Goal: Navigation & Orientation: Find specific page/section

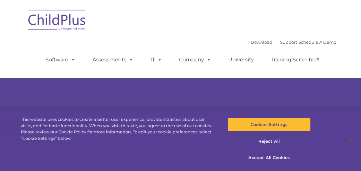
select select "MEDIUM"
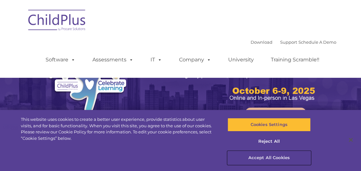
click at [273, 159] on button "Accept All Cookies" at bounding box center [269, 157] width 83 height 13
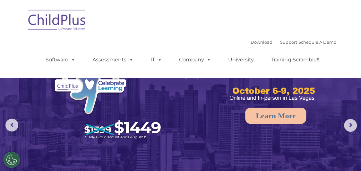
click at [347, 18] on nav "Download Support | Schedule A Demo  MENU MENU Software ChildPlus: The original…" at bounding box center [180, 38] width 361 height 77
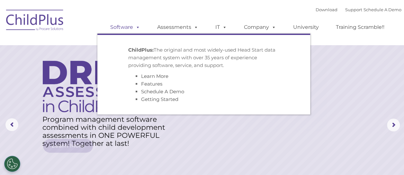
click at [138, 28] on span at bounding box center [136, 27] width 7 height 6
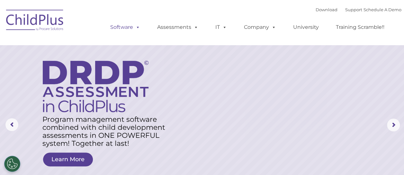
click at [138, 28] on span at bounding box center [136, 27] width 7 height 6
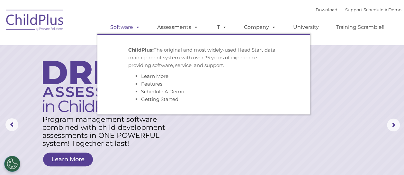
click at [138, 28] on span at bounding box center [136, 27] width 7 height 6
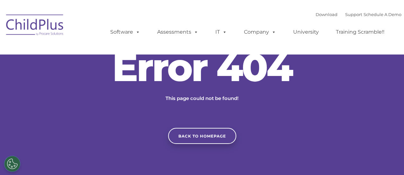
click at [51, 29] on img at bounding box center [35, 26] width 64 height 32
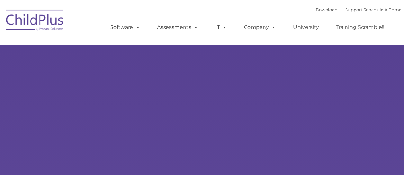
type input ""
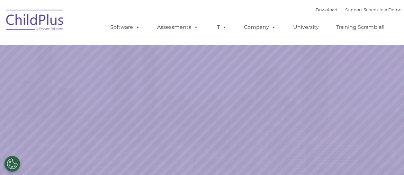
select select "MEDIUM"
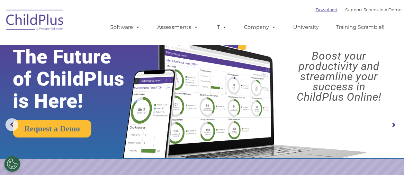
click at [317, 9] on link "Download" at bounding box center [326, 9] width 22 height 5
